Goal: Task Accomplishment & Management: Manage account settings

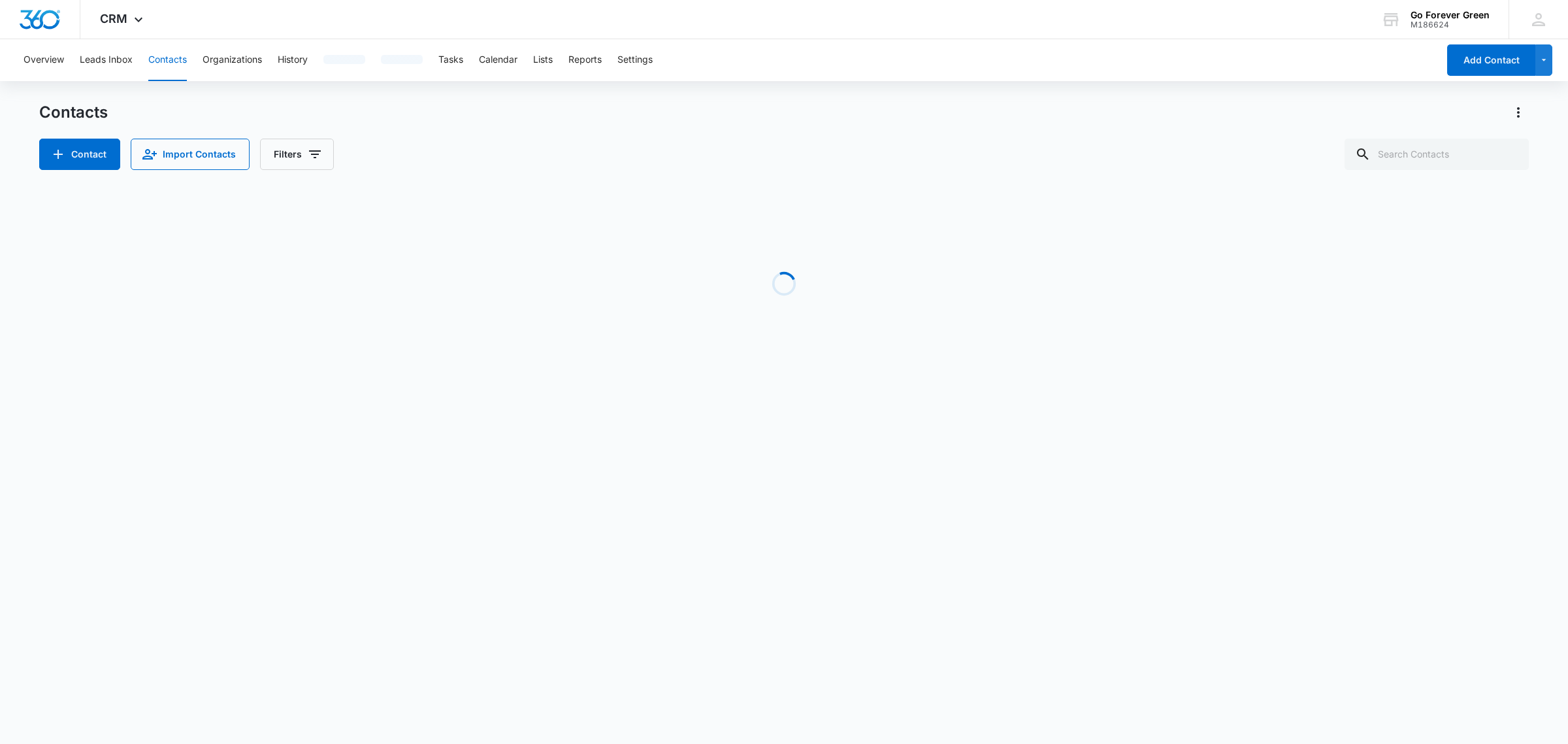
click at [468, 455] on body "CRM Apps Reputation Forms CRM Email Social Payments POS Ads Intelligence Brand …" at bounding box center [784, 372] width 1568 height 744
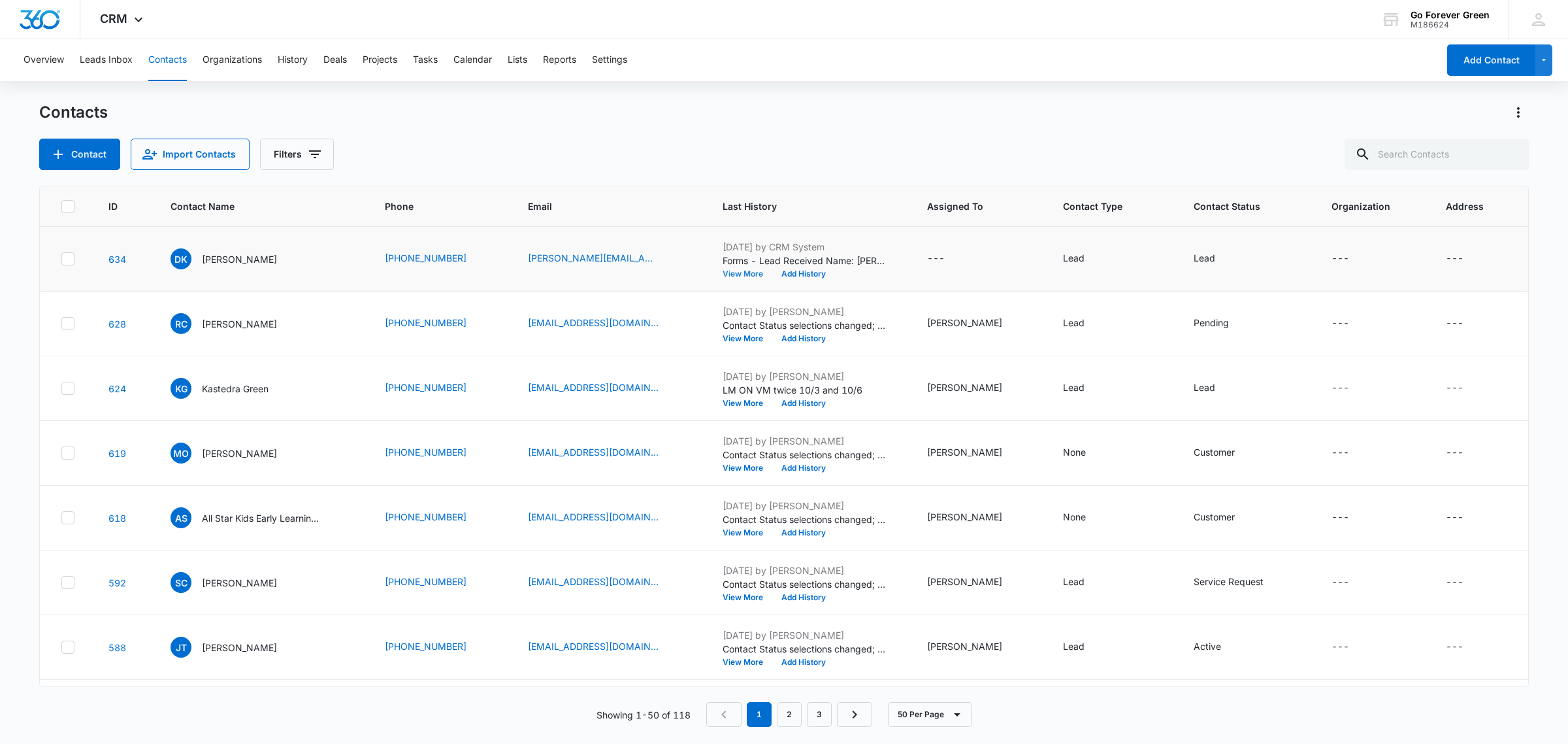
click at [750, 277] on button "View More" at bounding box center [747, 274] width 50 height 8
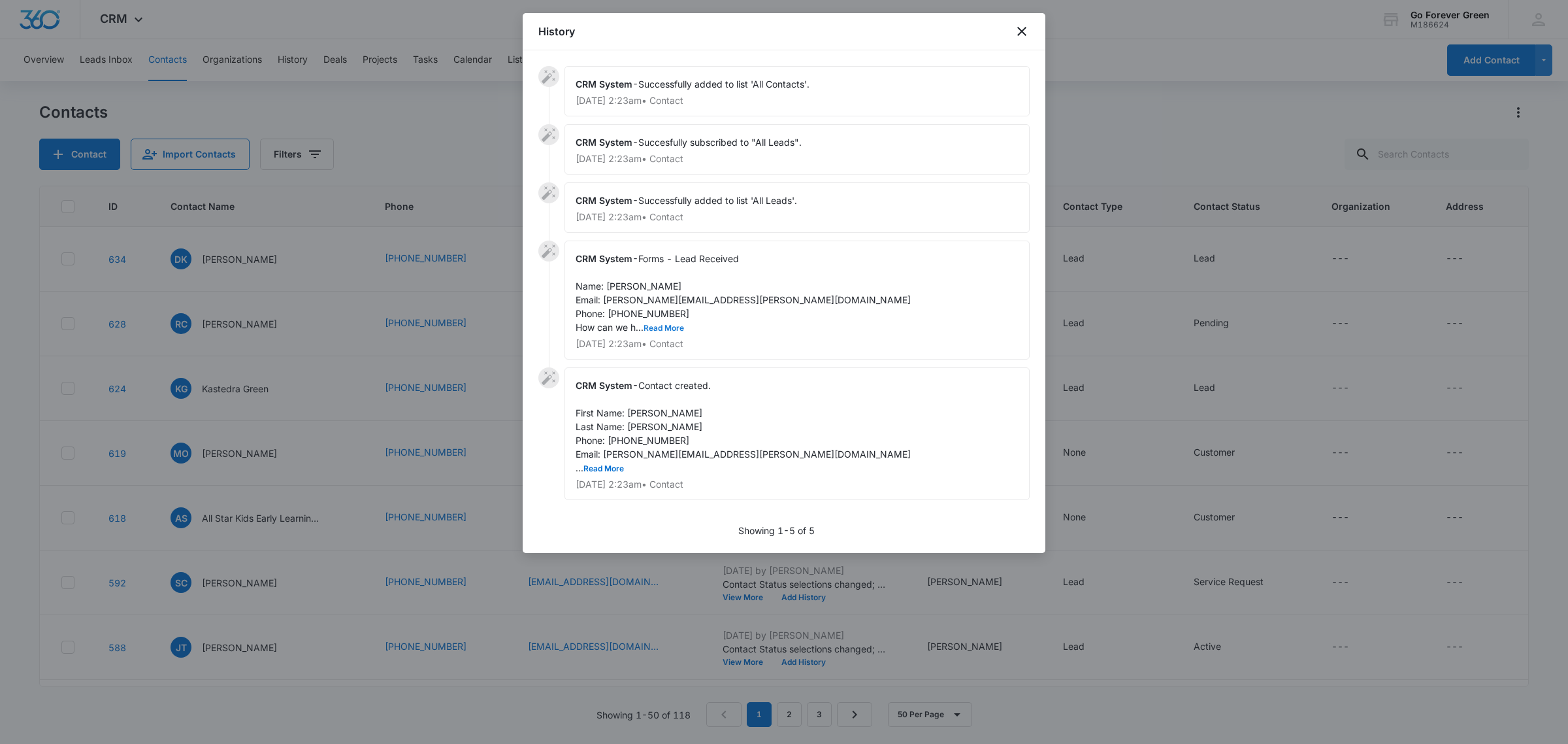
click at [667, 324] on button "Read More" at bounding box center [663, 328] width 40 height 8
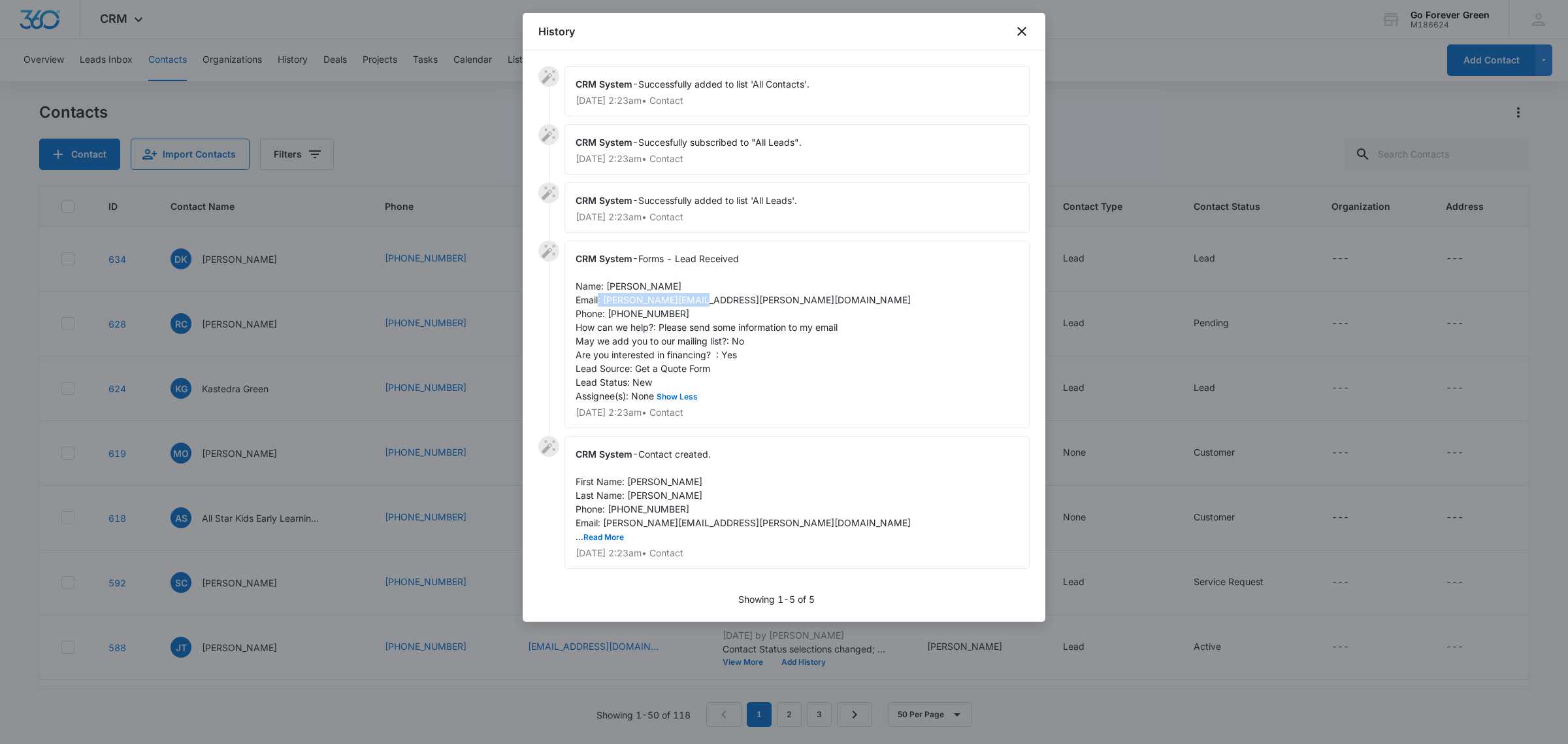
drag, startPoint x: 723, startPoint y: 305, endPoint x: 605, endPoint y: 305, distance: 118.0
click at [605, 305] on div "CRM System - Forms - Lead Received Name: Donald Kohs Email: donald.kohs@gmail.c…" at bounding box center [797, 334] width 465 height 187
copy span "donald.kohs@gmail.com"
click at [1021, 29] on icon "close" at bounding box center [1021, 31] width 16 height 16
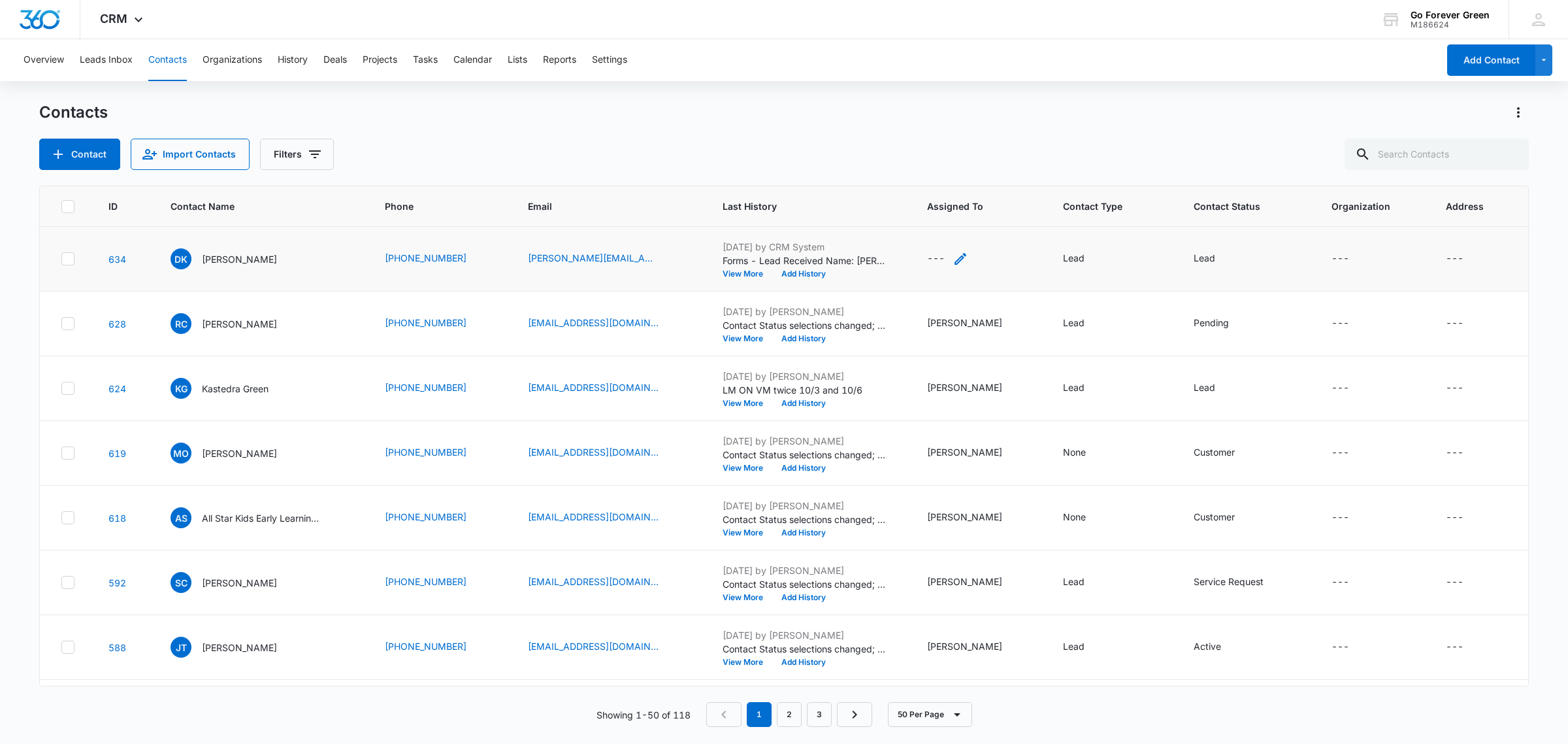
click at [962, 260] on icon "Assigned To - - Select to Edit Field" at bounding box center [961, 259] width 12 height 12
click at [955, 172] on div at bounding box center [936, 175] width 53 height 17
click at [924, 386] on p "[PERSON_NAME]" at bounding box center [950, 393] width 76 height 14
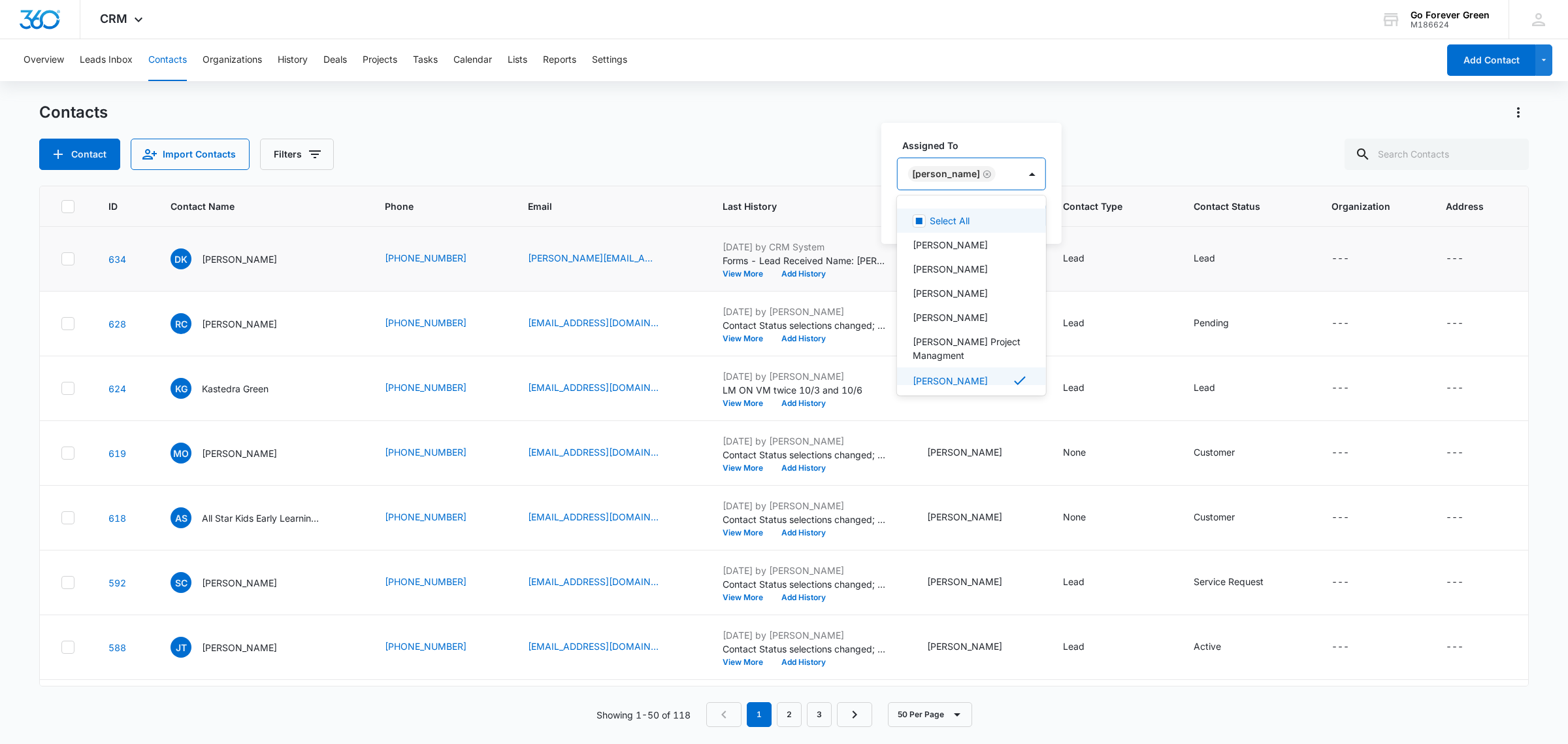
click at [1003, 135] on div "Assigned To option Yvette Perez, selected. 8 results available. Use Up and Down…" at bounding box center [971, 183] width 181 height 121
click at [1013, 214] on button "Save" at bounding box center [1026, 215] width 38 height 25
click at [1193, 262] on div "Lead" at bounding box center [1204, 258] width 22 height 14
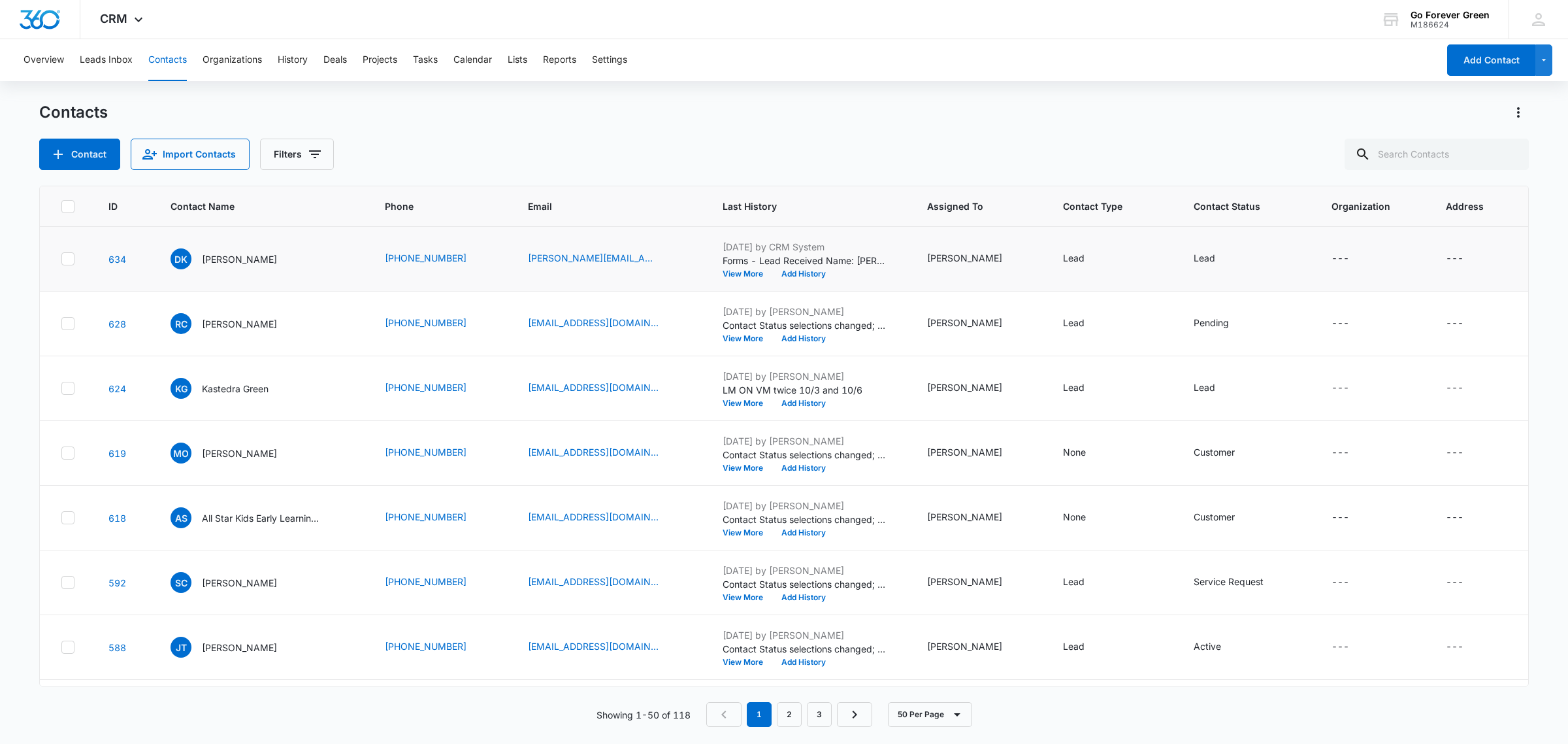
click at [1196, 172] on div "Contacts Contact Import Contacts Filters ID Contact Name Phone Email Last Histo…" at bounding box center [784, 422] width 1490 height 640
click at [1204, 258] on div "Lead" at bounding box center [1216, 259] width 45 height 16
click at [1215, 173] on div "Lead" at bounding box center [1190, 174] width 73 height 31
click at [1195, 364] on div "Other" at bounding box center [1201, 370] width 66 height 14
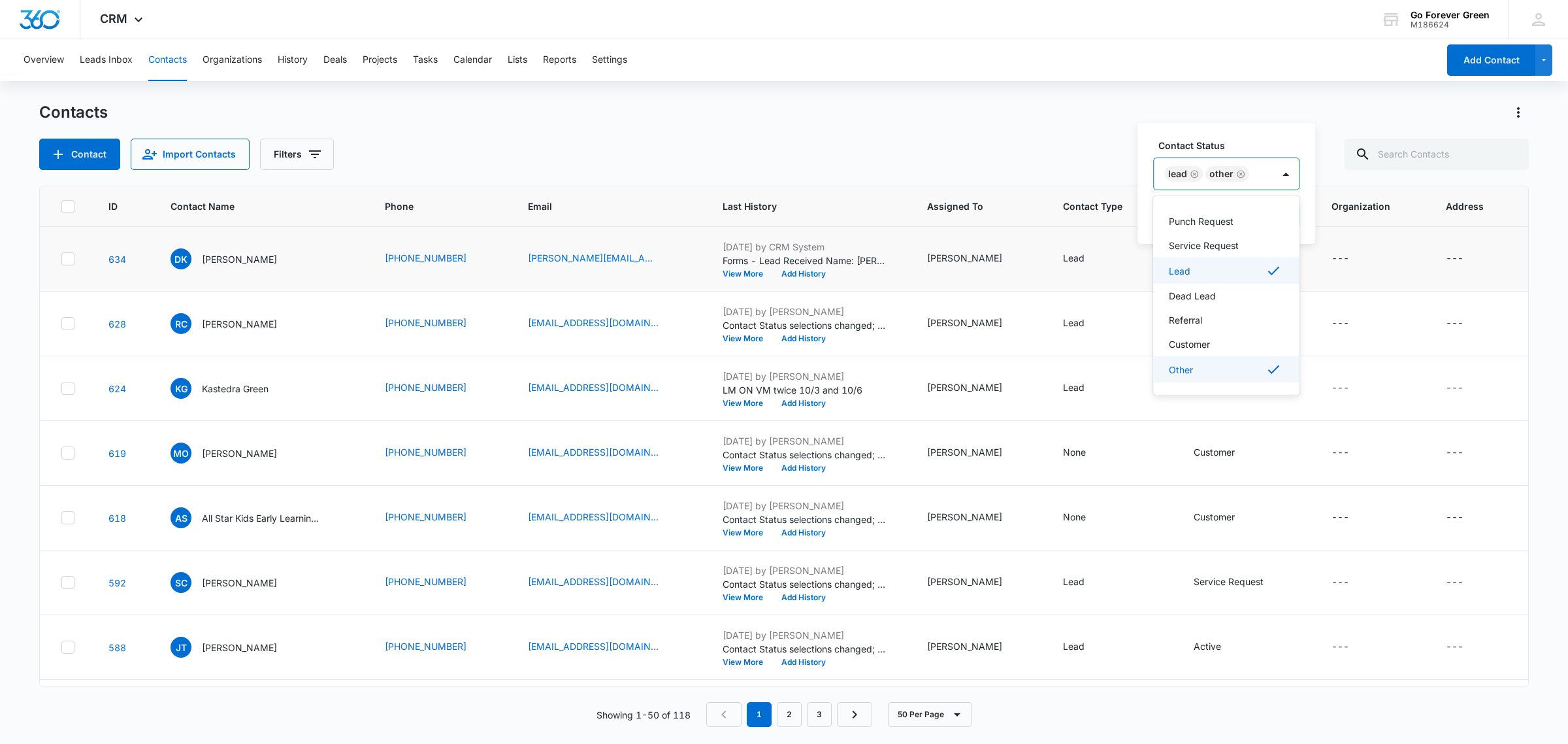
scroll to position [96, 0]
click at [1194, 173] on icon "Remove Lead" at bounding box center [1193, 174] width 9 height 10
click at [809, 275] on button "Add History" at bounding box center [804, 274] width 63 height 8
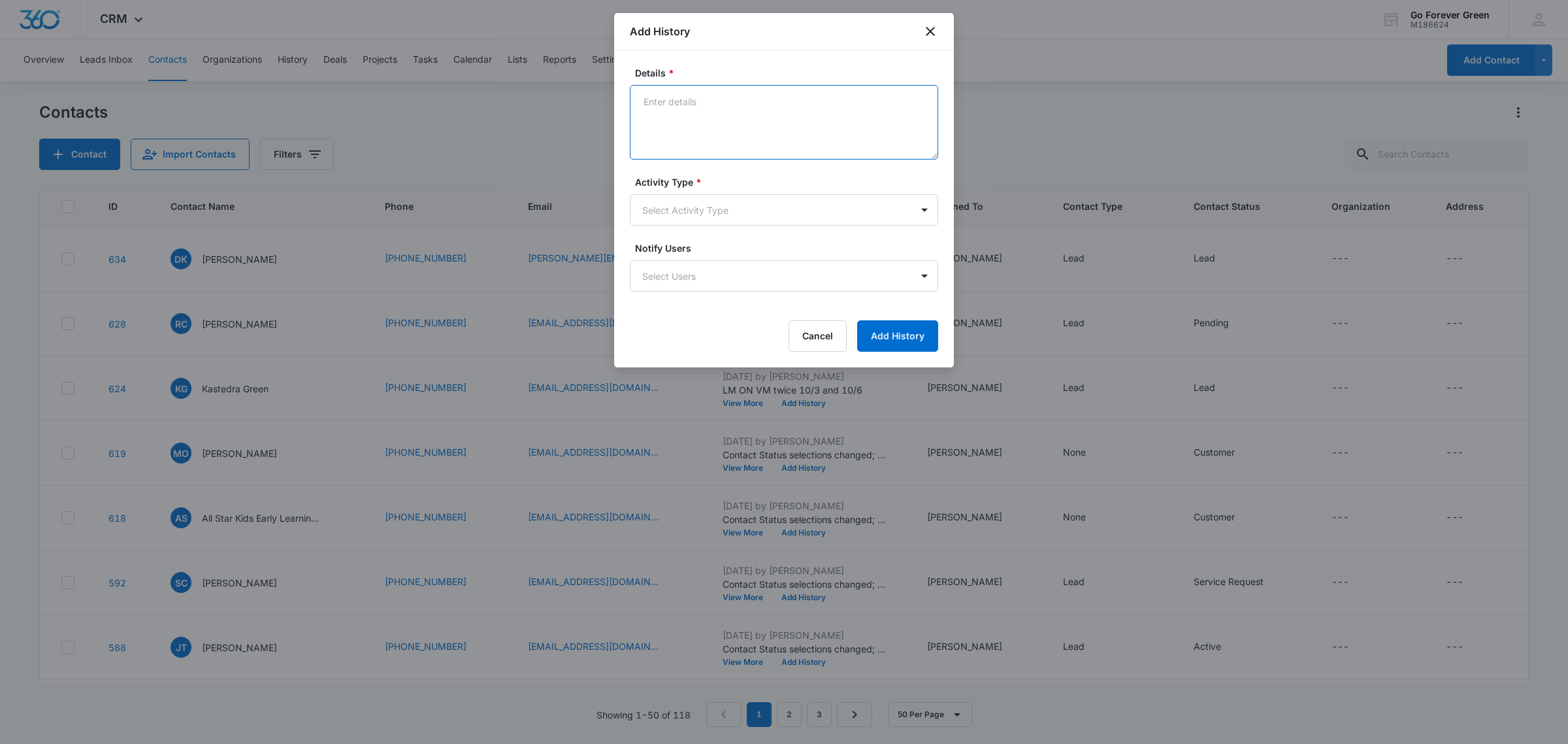
click at [706, 128] on textarea "Details *" at bounding box center [784, 123] width 308 height 75
type textarea "phone number doesn't go through - sent email"
click at [685, 199] on body "CRM Apps Reputation Forms CRM Email Social Payments POS Ads Intelligence Brand …" at bounding box center [784, 372] width 1568 height 744
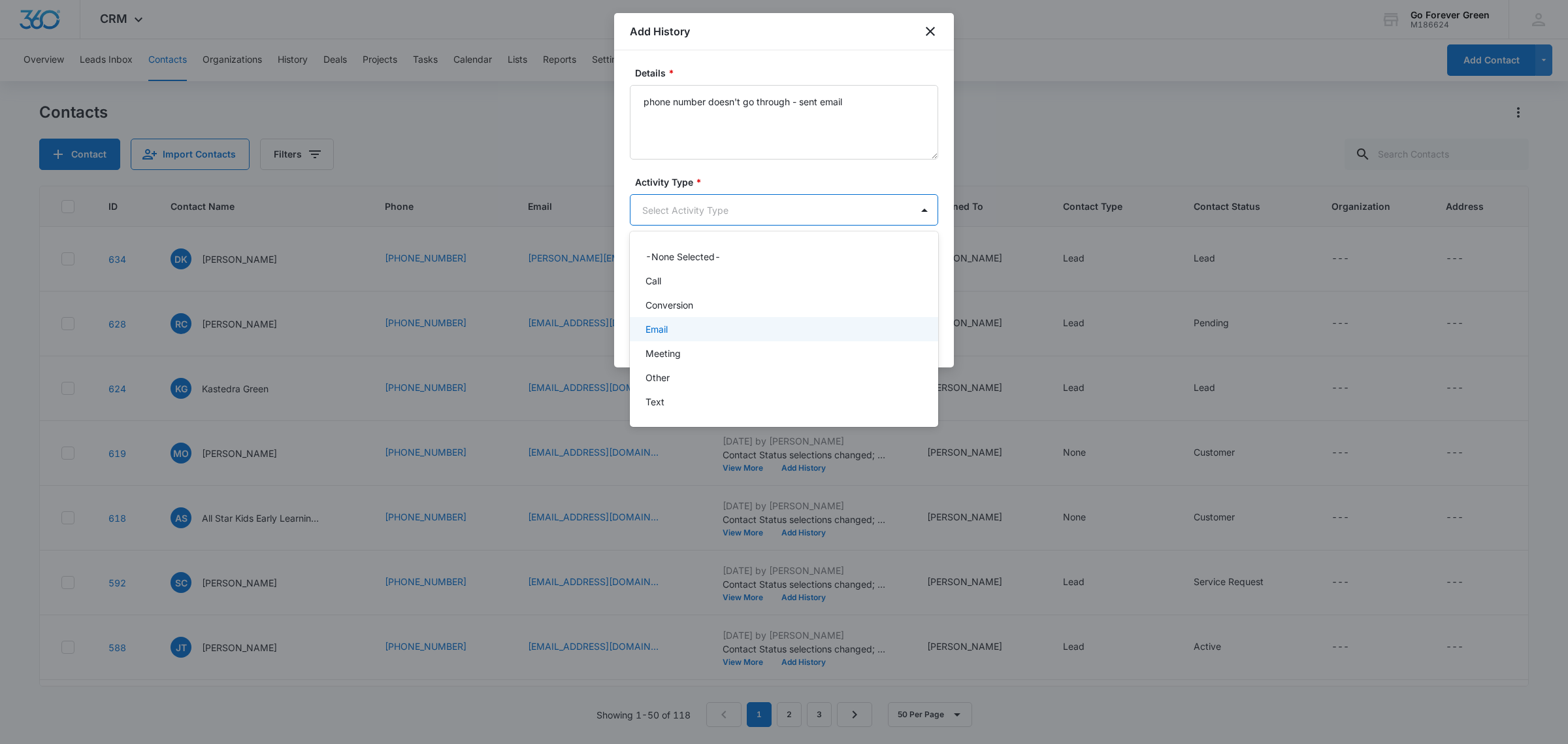
click at [693, 328] on div "Email" at bounding box center [783, 329] width 275 height 14
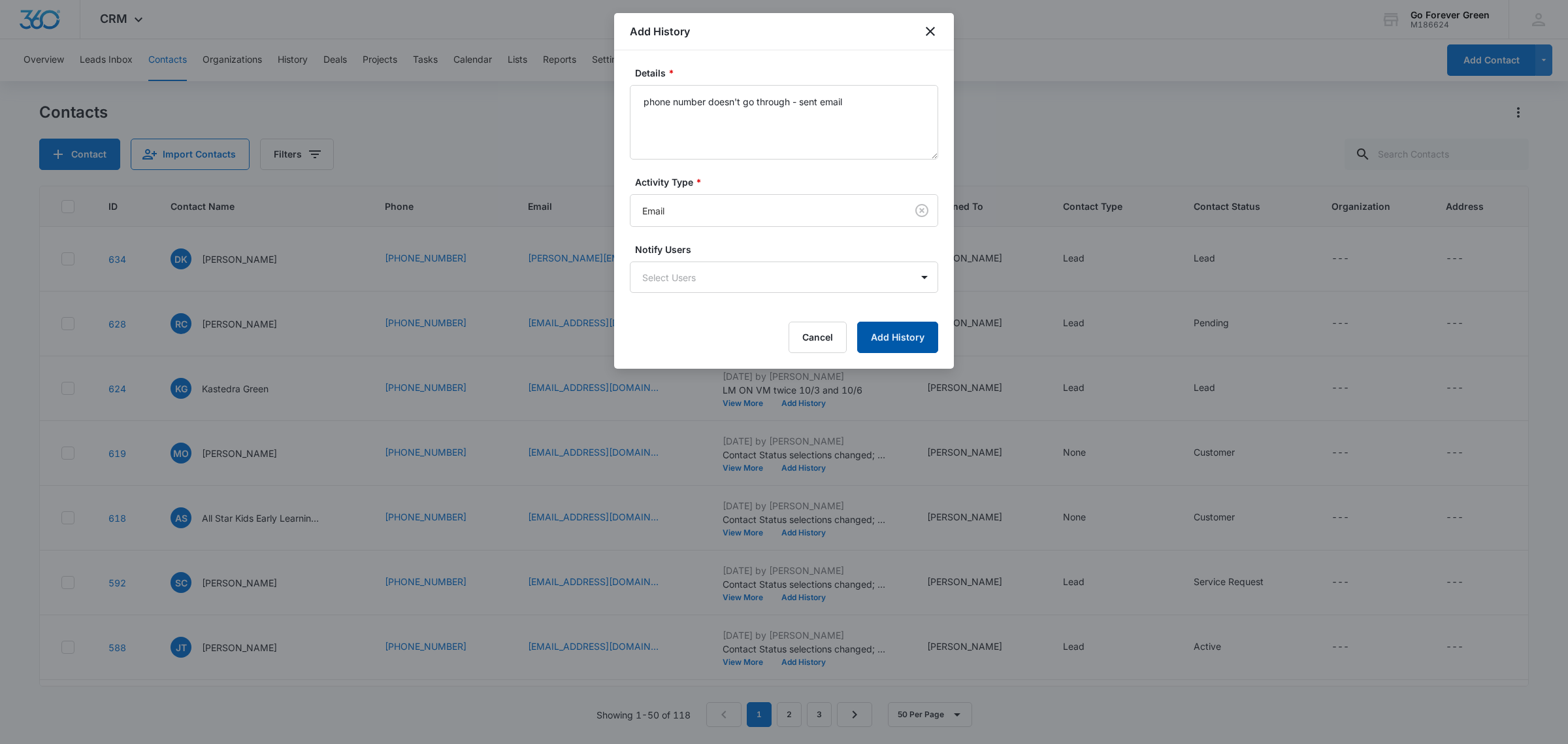
click at [913, 346] on button "Add History" at bounding box center [897, 338] width 81 height 31
